Goal: Navigation & Orientation: Find specific page/section

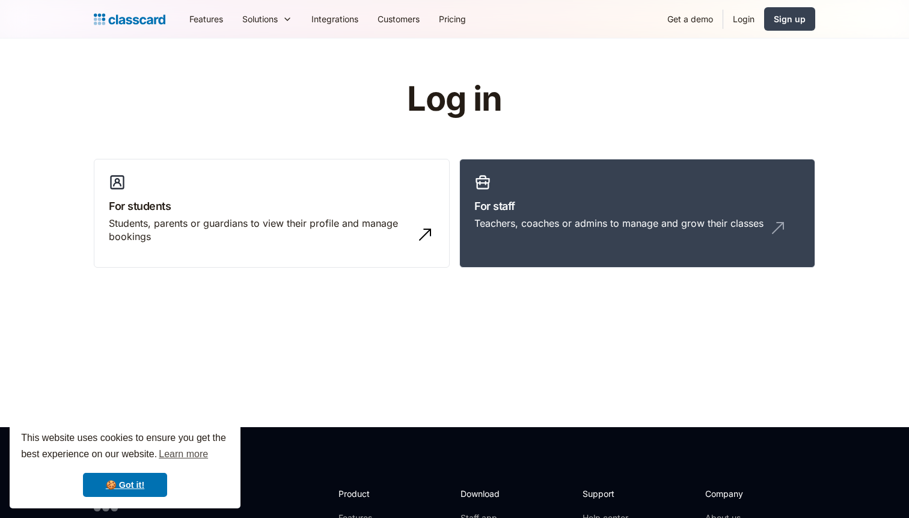
click at [736, 25] on link "Login" at bounding box center [743, 18] width 41 height 27
click at [743, 17] on link "Login" at bounding box center [743, 18] width 41 height 27
click at [130, 488] on link "🍪 Got it!" at bounding box center [125, 484] width 84 height 24
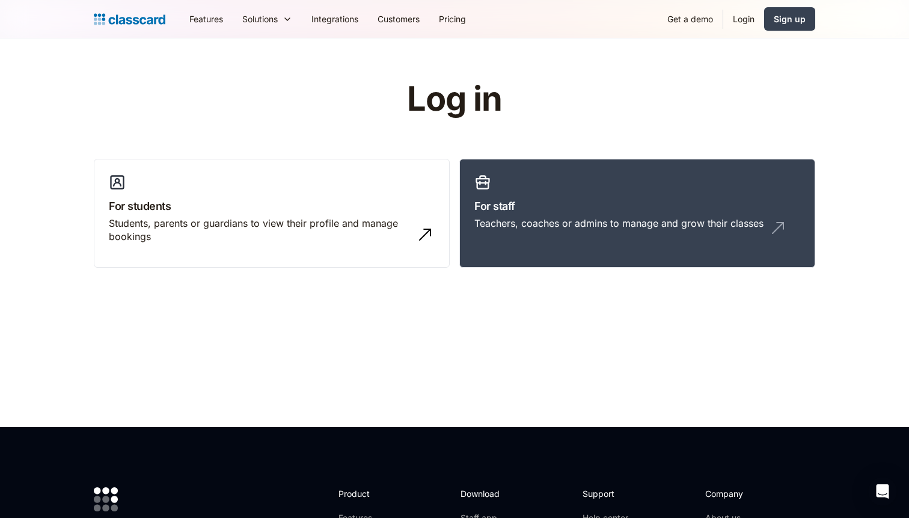
click at [739, 24] on link "Login" at bounding box center [743, 18] width 41 height 27
click at [747, 14] on link "Login" at bounding box center [743, 18] width 41 height 27
click at [652, 191] on link "For staff Teachers, coaches or admins to manage and grow their classes" at bounding box center [637, 213] width 356 height 109
